Goal: Information Seeking & Learning: Learn about a topic

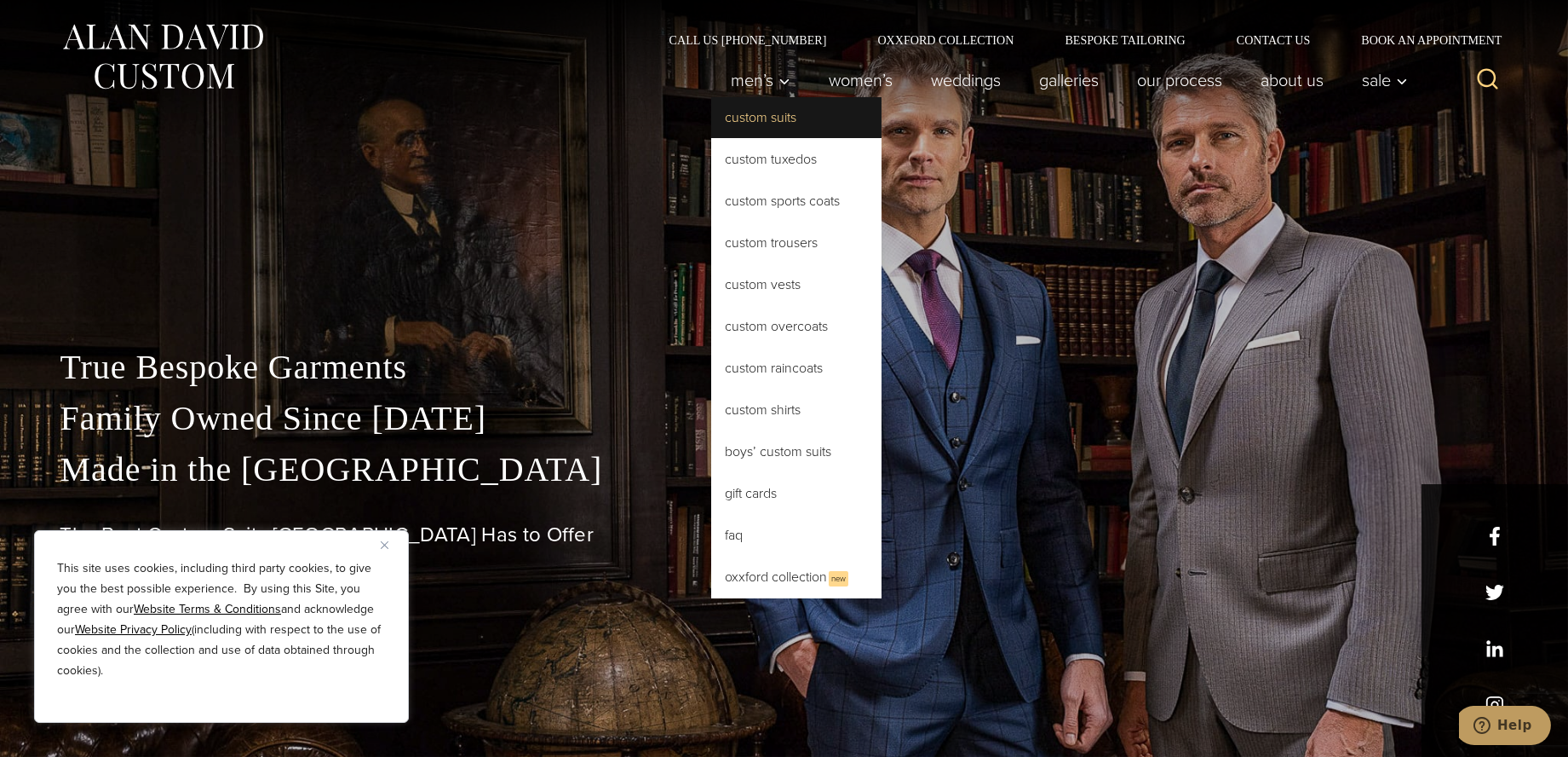
click at [711, 126] on link "Custom Suits" at bounding box center [795, 117] width 170 height 41
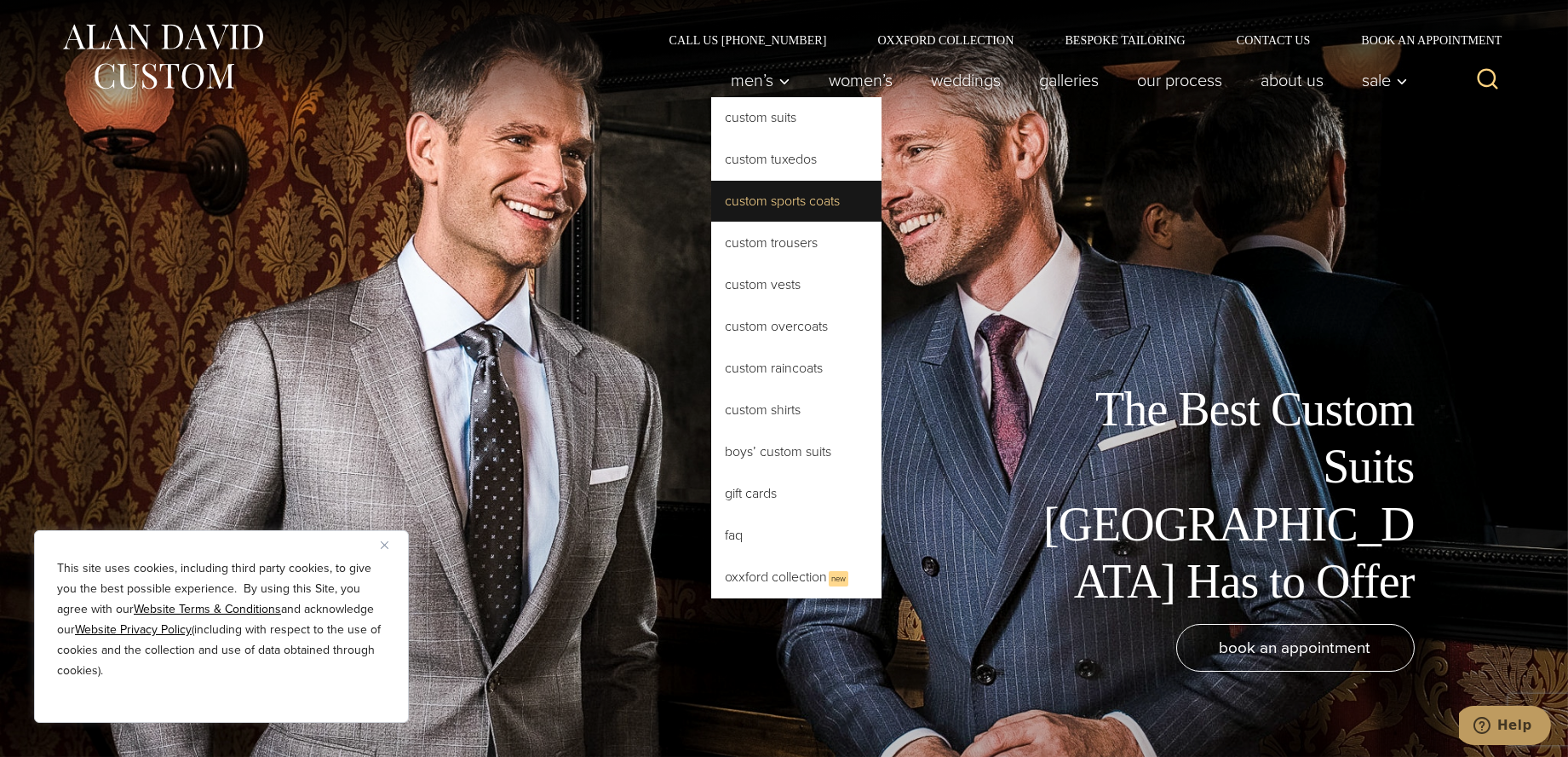
click at [711, 222] on link "Custom Sports Coats" at bounding box center [795, 201] width 170 height 41
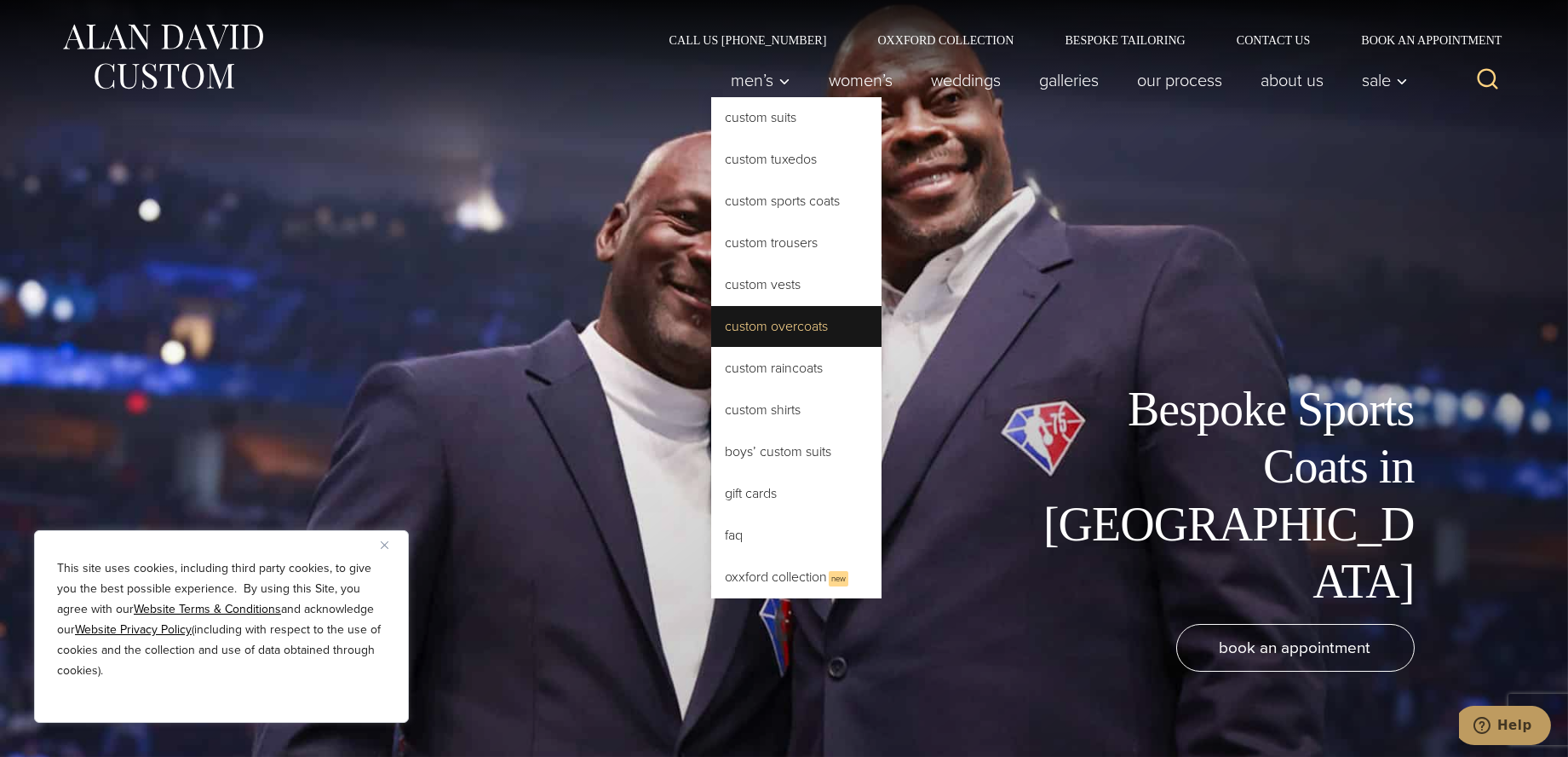
click at [711, 347] on link "Custom Overcoats" at bounding box center [795, 326] width 170 height 41
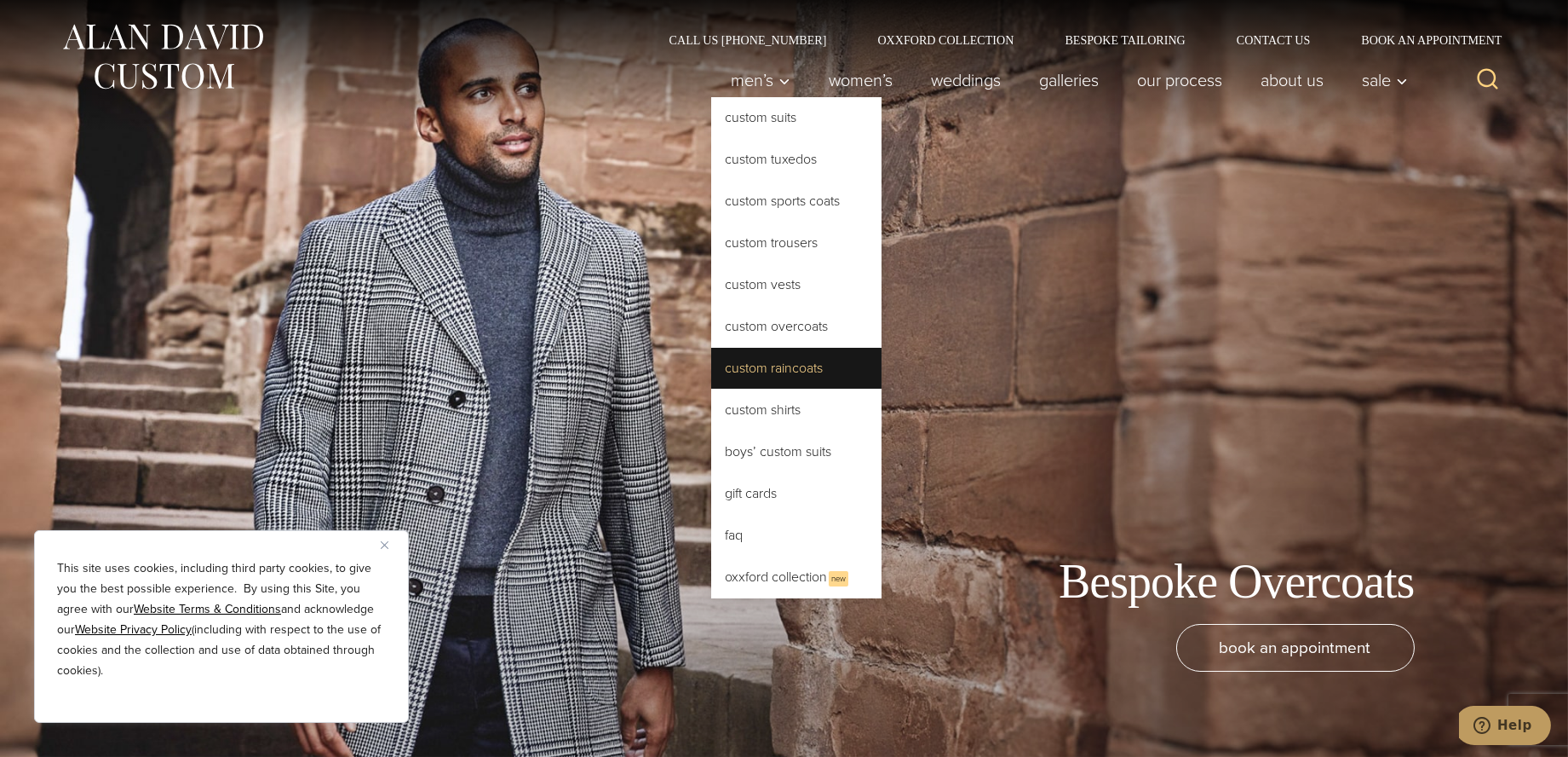
click at [711, 389] on link "Custom Raincoats" at bounding box center [795, 368] width 170 height 41
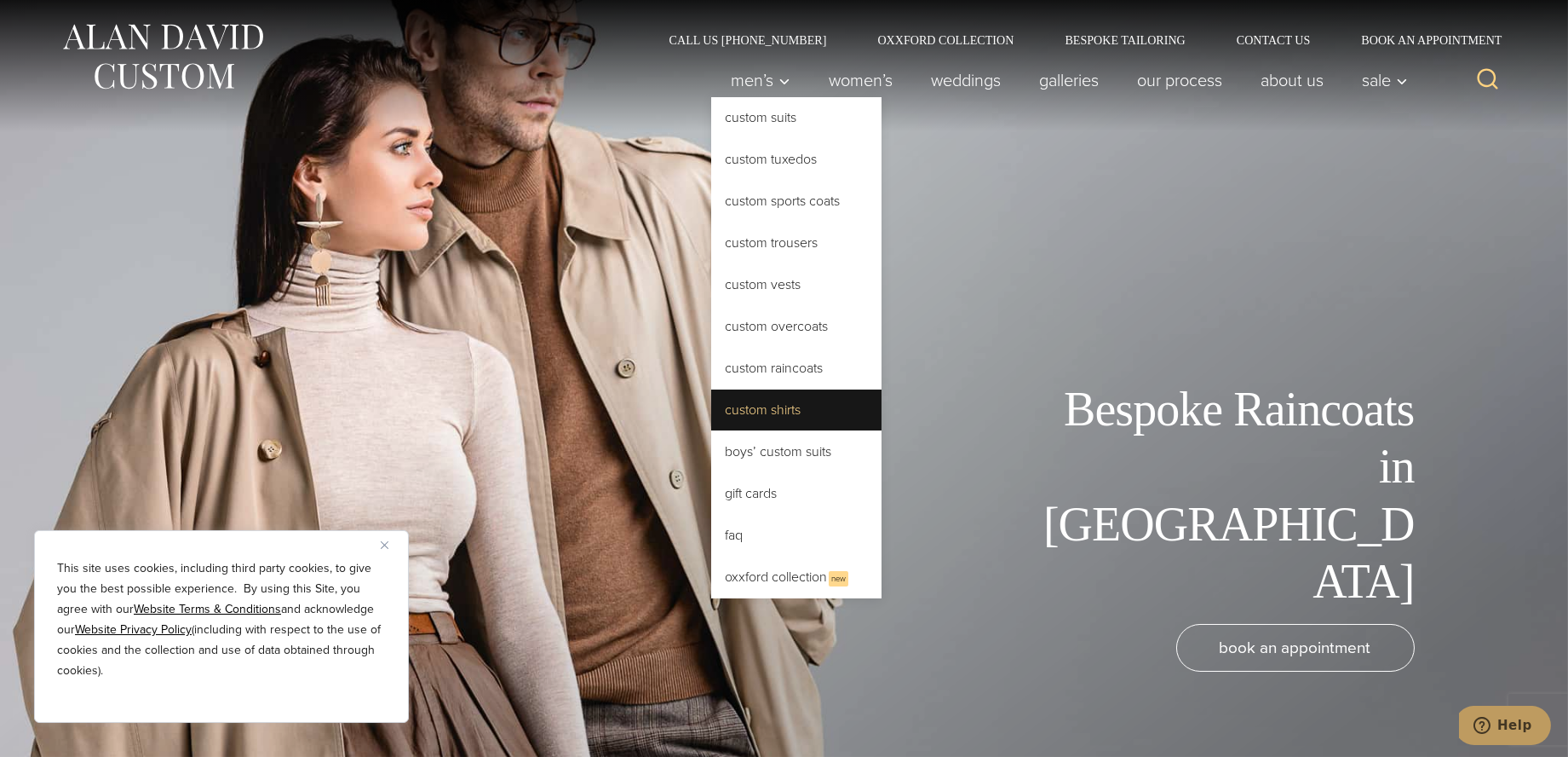
click at [711, 430] on link "Custom Shirts" at bounding box center [795, 409] width 170 height 41
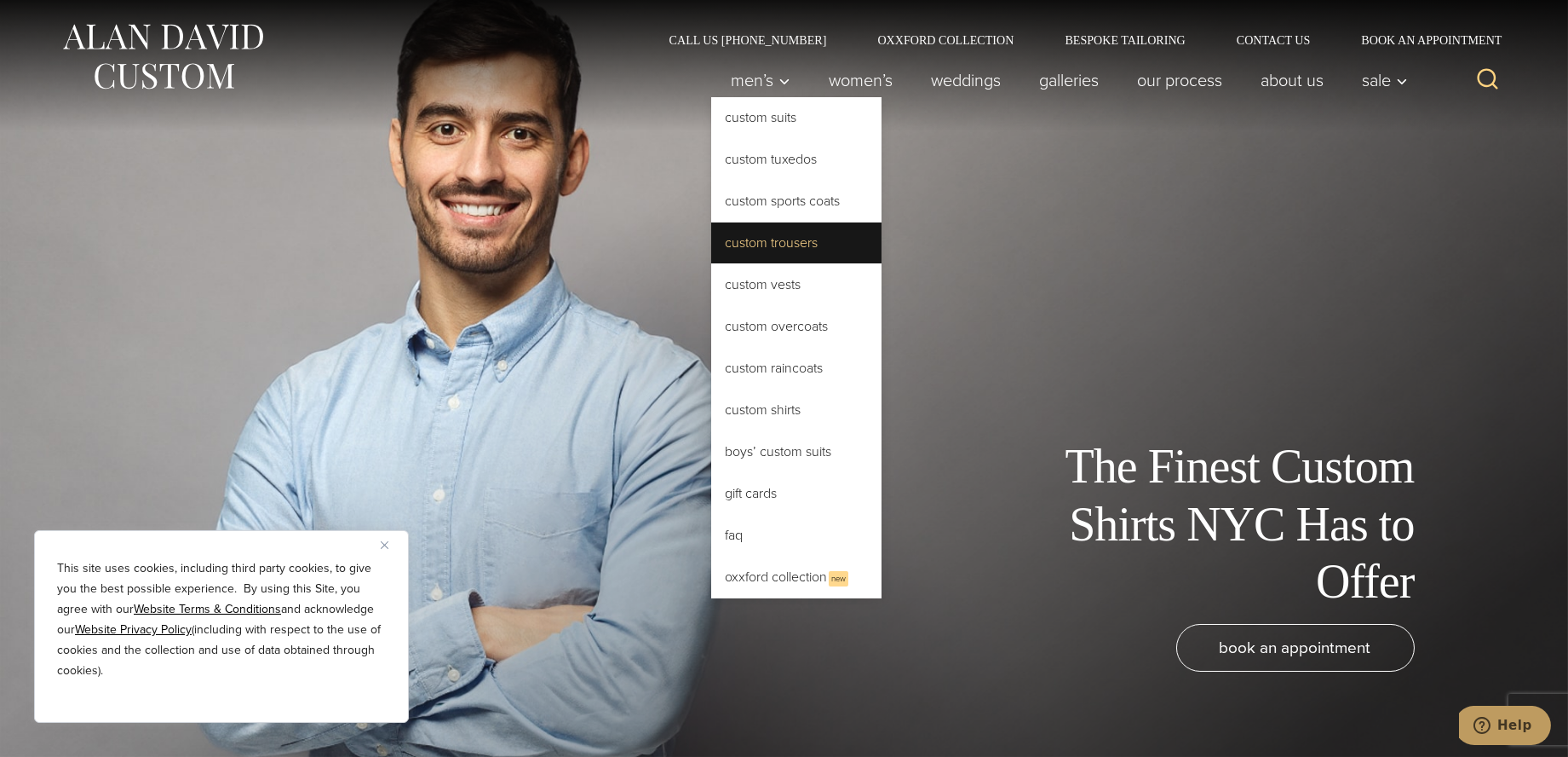
click at [711, 263] on link "Custom Trousers" at bounding box center [795, 242] width 170 height 41
